Goal: Complete application form: Complete application form

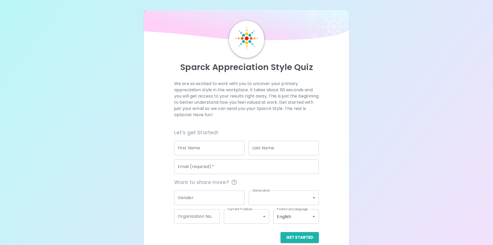
scroll to position [8, 0]
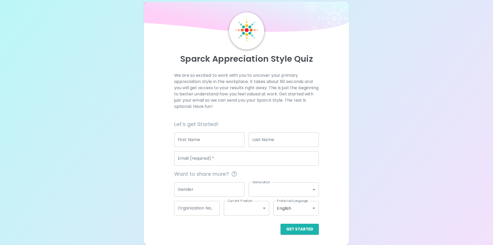
click at [206, 143] on input "First Name" at bounding box center [209, 139] width 70 height 14
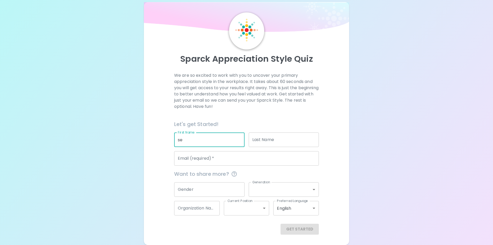
type input "s"
type input "[PERSON_NAME]"
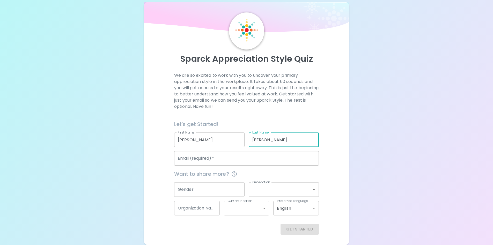
type input "[PERSON_NAME]"
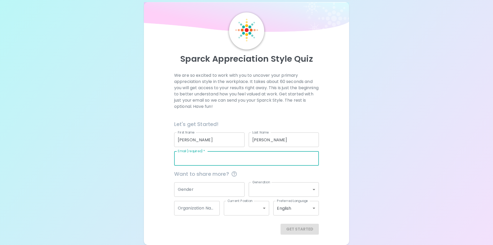
click at [210, 161] on input "Email (required)   *" at bounding box center [246, 158] width 145 height 14
type input "[EMAIL_ADDRESS][DOMAIN_NAME]"
click at [214, 190] on input "Gender" at bounding box center [209, 189] width 70 height 14
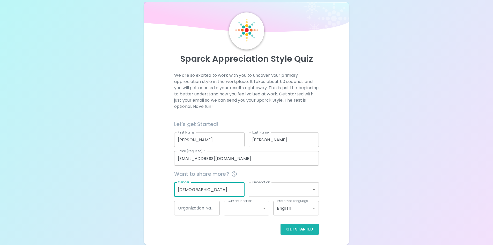
type input "[DEMOGRAPHIC_DATA]"
click at [263, 190] on body "Sparck Appreciation Style Quiz We are so excited to work with you to uncover yo…" at bounding box center [246, 118] width 493 height 253
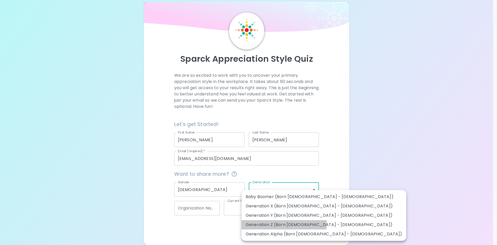
click at [262, 223] on li "Generation Z (Born [DEMOGRAPHIC_DATA] - [DEMOGRAPHIC_DATA])" at bounding box center [324, 224] width 165 height 9
type input "generation_z"
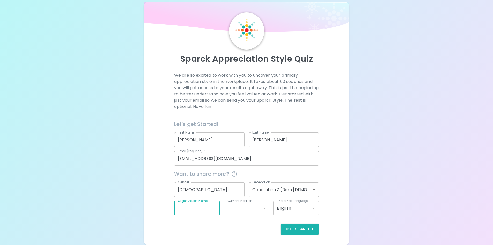
click at [210, 208] on input "Organization Name" at bounding box center [197, 208] width 46 height 14
type input "CPS"
click at [249, 206] on body "Sparck Appreciation Style Quiz We are so excited to work with you to uncover yo…" at bounding box center [246, 118] width 493 height 253
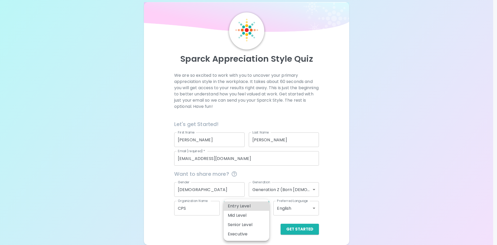
click at [202, 220] on div at bounding box center [248, 122] width 497 height 245
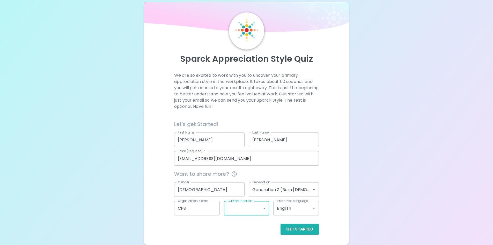
click at [301, 208] on body "Sparck Appreciation Style Quiz We are so excited to work with you to uncover yo…" at bounding box center [246, 118] width 493 height 253
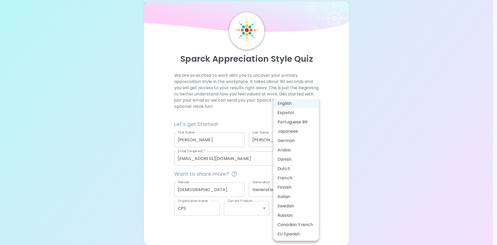
click at [306, 105] on li "English" at bounding box center [296, 103] width 46 height 9
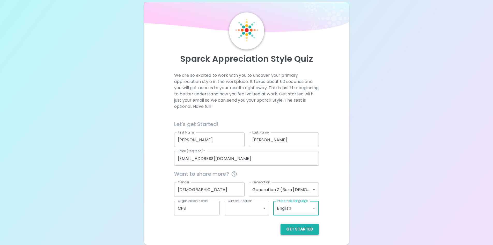
click at [310, 227] on button "Get Started" at bounding box center [300, 228] width 38 height 11
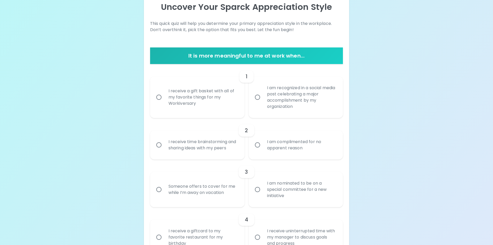
scroll to position [112, 0]
click at [200, 98] on div "I receive a gift basket with all of my favorite things for my Workiversary" at bounding box center [202, 97] width 77 height 31
click at [164, 98] on input "I receive a gift basket with all of my favorite things for my Workiversary" at bounding box center [159, 97] width 11 height 11
radio input "true"
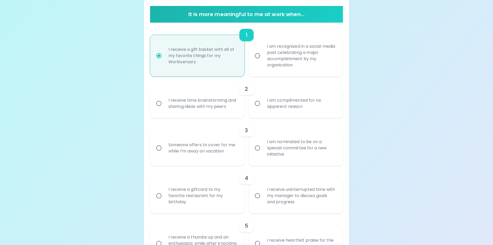
click at [218, 109] on div "I receive time brainstorming and sharing ideas with my peers" at bounding box center [202, 103] width 77 height 25
click at [164, 109] on input "I receive time brainstorming and sharing ideas with my peers" at bounding box center [159, 103] width 11 height 11
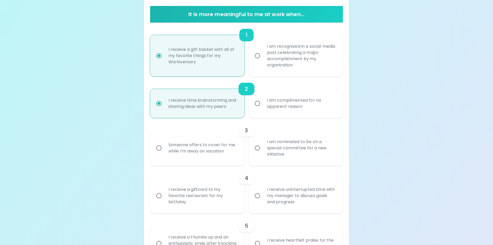
scroll to position [143, 0]
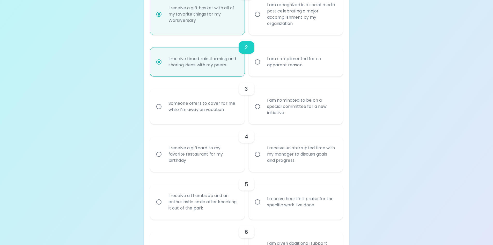
radio input "true"
click at [215, 115] on div "Someone offers to cover for me while I’m away on vacation" at bounding box center [202, 106] width 77 height 25
click at [164, 112] on input "Someone offers to cover for me while I’m away on vacation" at bounding box center [159, 106] width 11 height 11
radio input "false"
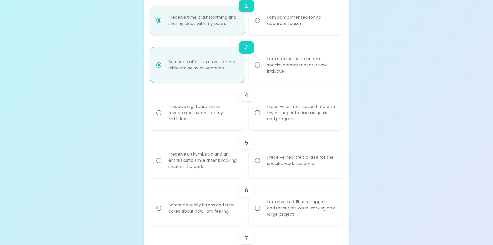
radio input "true"
click at [299, 122] on div "I receive uninterrupted time with my manager to discuss goals and progress" at bounding box center [301, 112] width 77 height 31
click at [263, 118] on input "I receive uninterrupted time with my manager to discuss goals and progress" at bounding box center [257, 112] width 11 height 11
radio input "false"
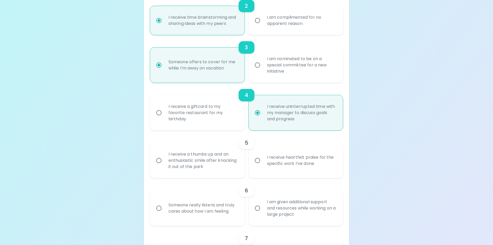
scroll to position [226, 0]
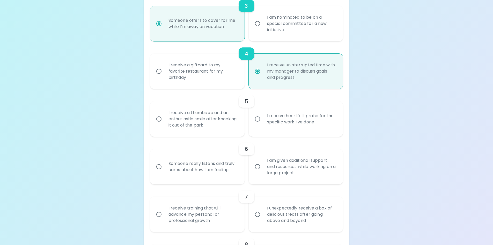
radio input "true"
click at [261, 133] on label "I receive heartfelt praise for the specific work I’ve done" at bounding box center [293, 118] width 94 height 35
click at [261, 124] on input "I receive heartfelt praise for the specific work I’ve done" at bounding box center [257, 118] width 11 height 11
radio input "false"
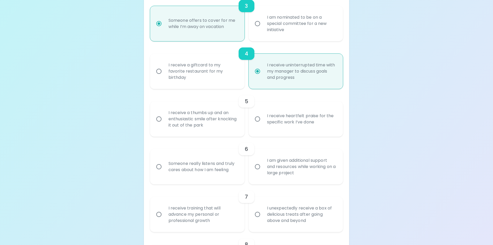
radio input "false"
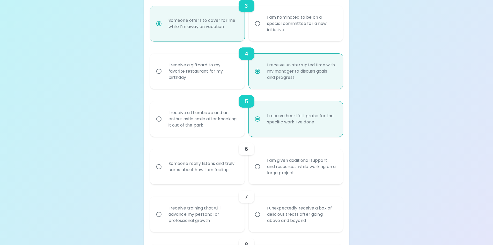
scroll to position [267, 0]
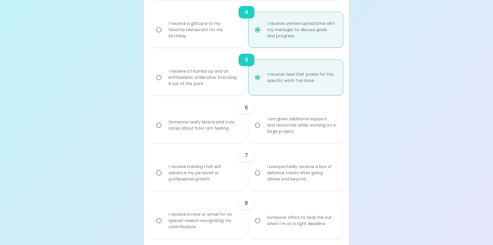
radio input "true"
click at [232, 122] on div "Someone really listens and truly cares about how I am feeling" at bounding box center [202, 125] width 77 height 25
click at [164, 122] on input "Someone really listens and truly cares about how I am feeling" at bounding box center [159, 125] width 11 height 11
radio input "false"
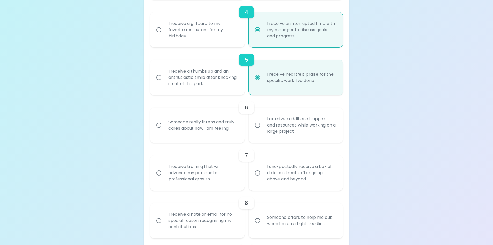
radio input "false"
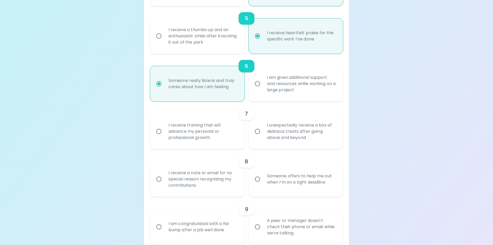
radio input "true"
click at [235, 140] on div "I receive training that will advance my personal or professional growth" at bounding box center [202, 131] width 77 height 31
click at [164, 137] on input "I receive training that will advance my personal or professional growth" at bounding box center [159, 131] width 11 height 11
radio input "false"
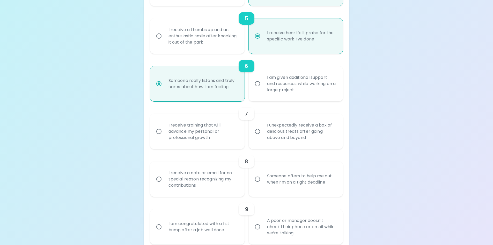
radio input "false"
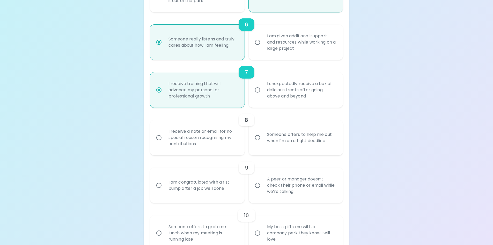
radio input "true"
click at [258, 142] on input "Someone offers to help me out when I’m on a tight deadline" at bounding box center [257, 137] width 11 height 11
radio input "false"
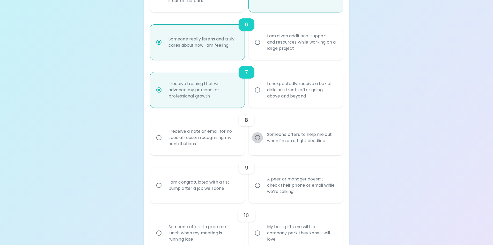
radio input "false"
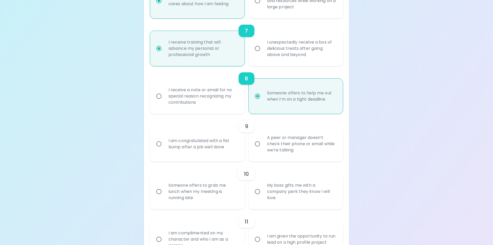
radio input "true"
click at [291, 155] on div "A peer or manager doesn’t check their phone or email while we’re talking" at bounding box center [301, 143] width 77 height 31
click at [263, 149] on input "A peer or manager doesn’t check their phone or email while we’re talking" at bounding box center [257, 143] width 11 height 11
radio input "false"
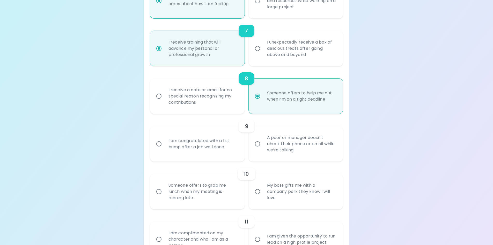
radio input "false"
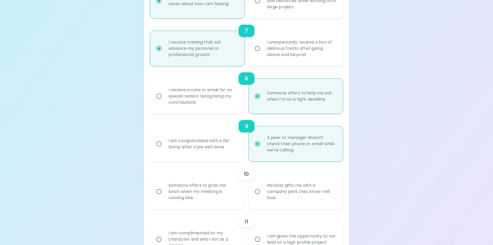
scroll to position [433, 0]
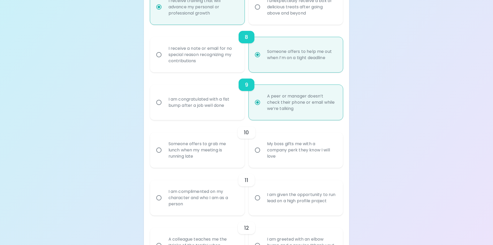
radio input "true"
click at [237, 157] on div "Someone offers to grab me lunch when my meeting is running late" at bounding box center [202, 149] width 77 height 31
click at [164, 155] on input "Someone offers to grab me lunch when my meeting is running late" at bounding box center [159, 149] width 11 height 11
radio input "false"
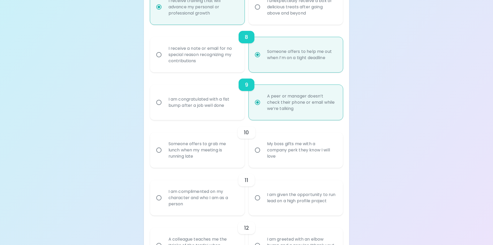
radio input "false"
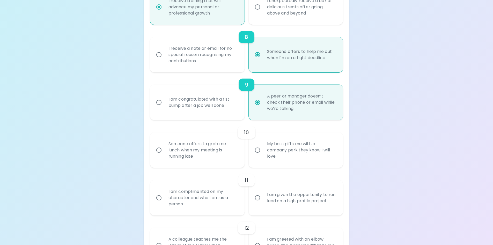
radio input "false"
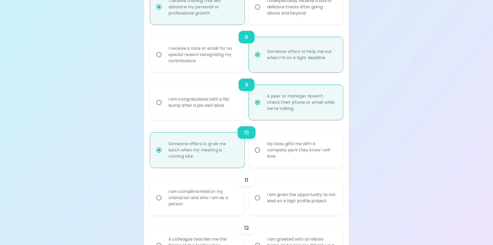
scroll to position [474, 0]
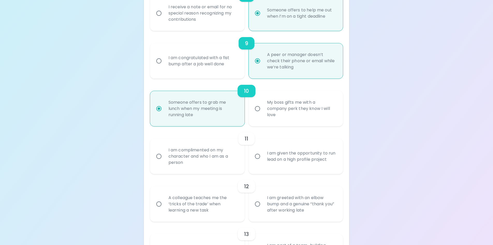
radio input "true"
click at [236, 164] on div "I am complimented on my character and who I am as a person" at bounding box center [202, 156] width 77 height 31
click at [164, 162] on input "I am complimented on my character and who I am as a person" at bounding box center [159, 156] width 11 height 11
radio input "false"
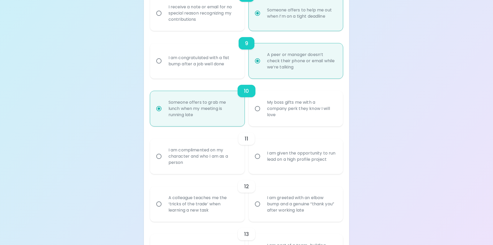
radio input "false"
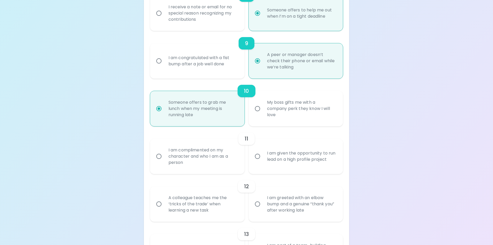
radio input "false"
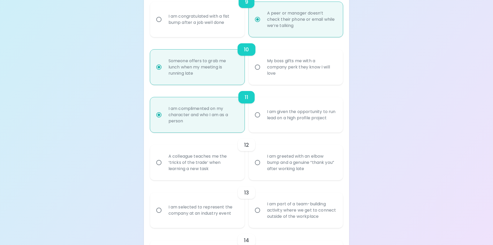
radio input "true"
click at [233, 170] on div "A colleague teaches me the ‘tricks of the trade’ when learning a new task" at bounding box center [202, 162] width 77 height 31
click at [164, 168] on input "A colleague teaches me the ‘tricks of the trade’ when learning a new task" at bounding box center [159, 162] width 11 height 11
radio input "false"
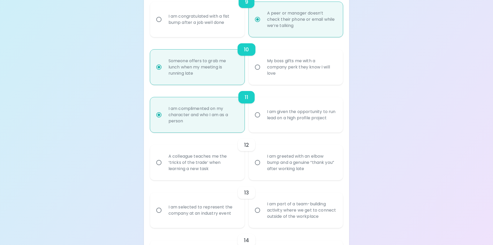
radio input "false"
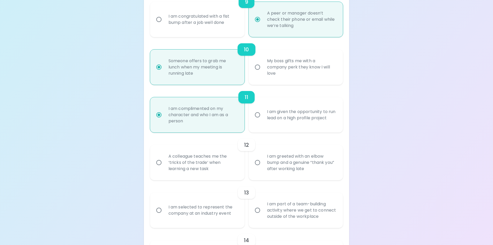
radio input "false"
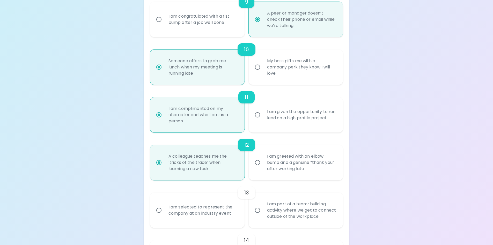
scroll to position [557, 0]
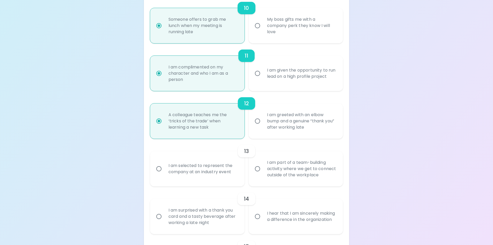
radio input "true"
click at [263, 180] on div "I am part of a team-building activity where we get to connect outside of the wo…" at bounding box center [301, 168] width 77 height 31
click at [263, 174] on input "I am part of a team-building activity where we get to connect outside of the wo…" at bounding box center [257, 168] width 11 height 11
radio input "false"
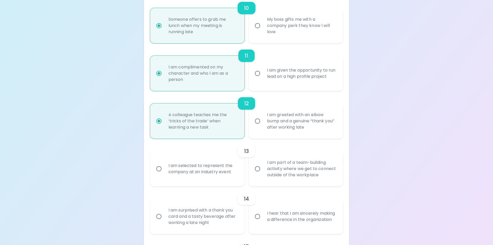
radio input "false"
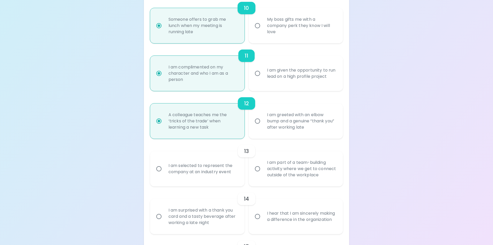
radio input "false"
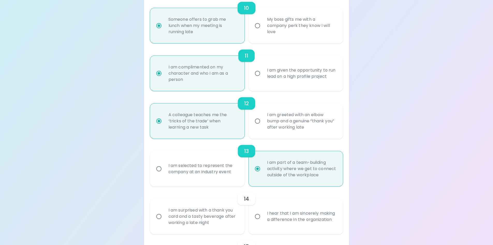
scroll to position [598, 0]
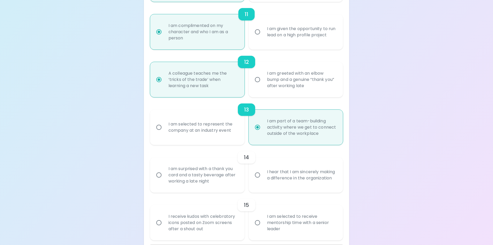
radio input "true"
click at [252, 185] on label "I hear that I am sincerely making a difference in the organization" at bounding box center [293, 174] width 94 height 35
click at [252, 180] on input "I hear that I am sincerely making a difference in the organization" at bounding box center [257, 174] width 11 height 11
radio input "false"
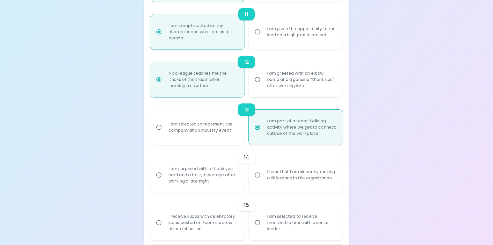
radio input "false"
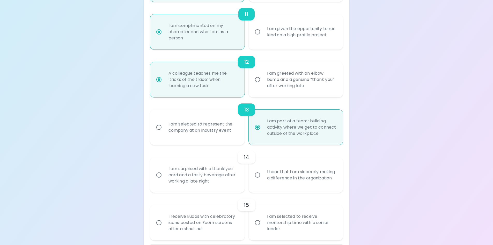
radio input "false"
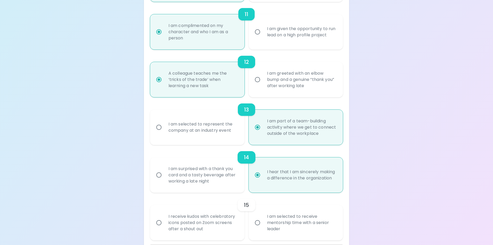
scroll to position [619, 0]
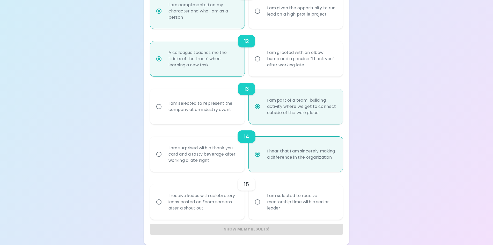
radio input "true"
click at [264, 202] on div "I am selected to receive mentorship time with a senior leader" at bounding box center [301, 201] width 77 height 31
click at [263, 202] on input "I am selected to receive mentorship time with a senior leader" at bounding box center [257, 201] width 11 height 11
radio input "false"
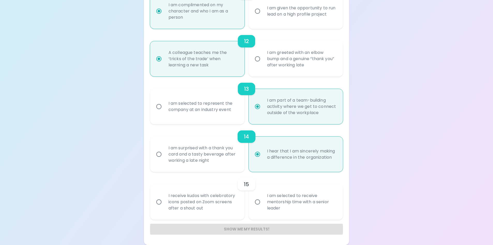
radio input "false"
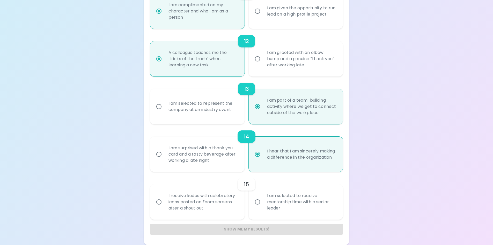
radio input "false"
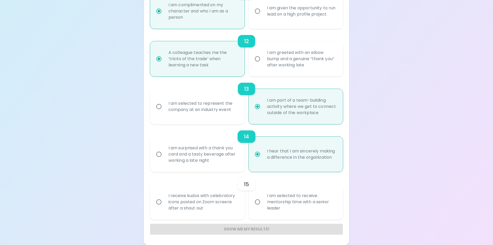
radio input "false"
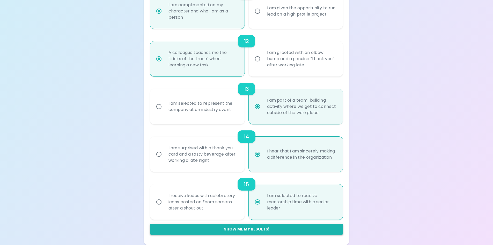
radio input "true"
click at [252, 233] on button "Show me my results!" at bounding box center [246, 228] width 193 height 11
radio input "false"
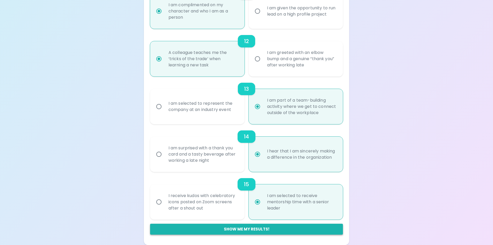
radio input "false"
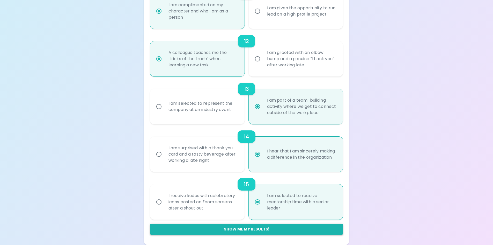
radio input "false"
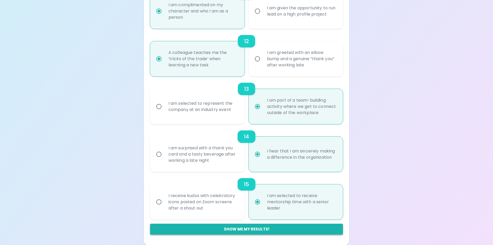
radio input "false"
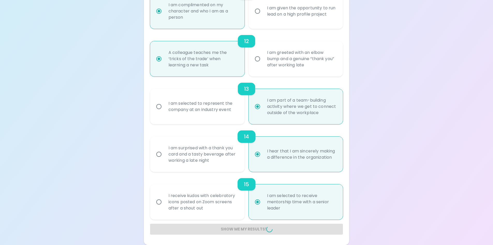
radio input "false"
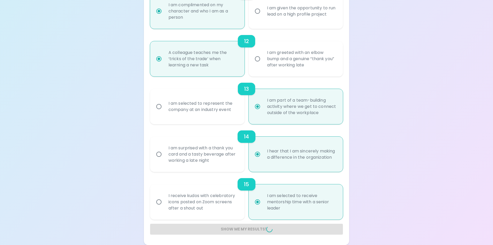
radio input "false"
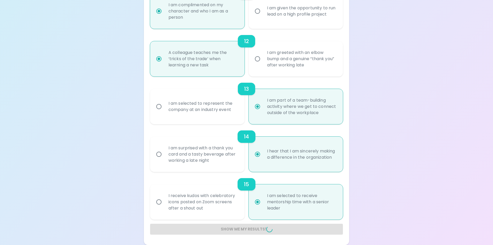
radio input "false"
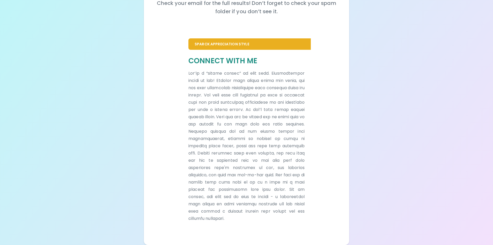
scroll to position [0, 0]
